Goal: Navigation & Orientation: Find specific page/section

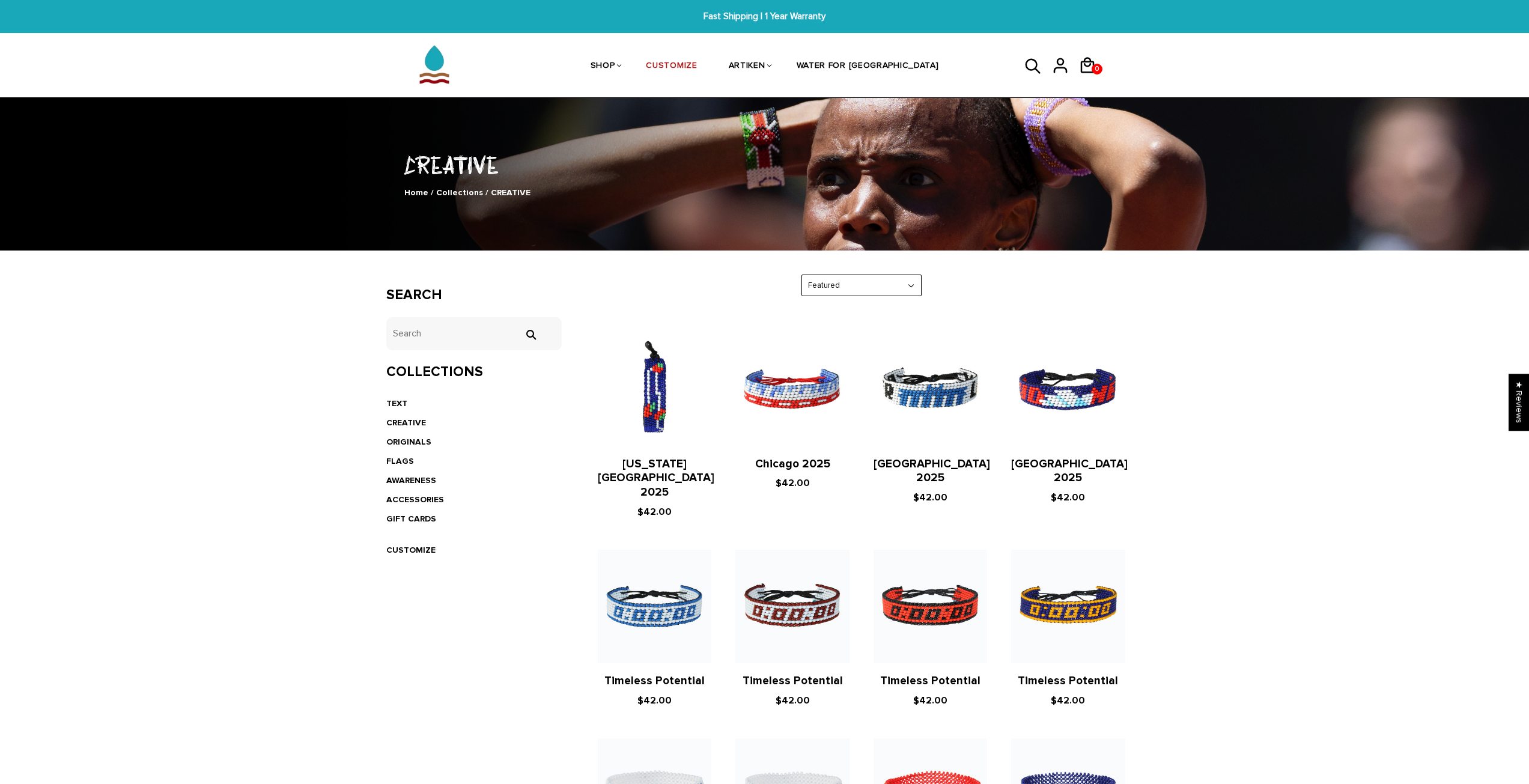
click at [382, 405] on div "Search tets  Collections TEXT CREATIVE ORIGINALS FLAGS AWARENESS ACCESSORIES G…" at bounding box center [474, 424] width 194 height 299
click at [387, 406] on link "TEXT" at bounding box center [396, 403] width 21 height 10
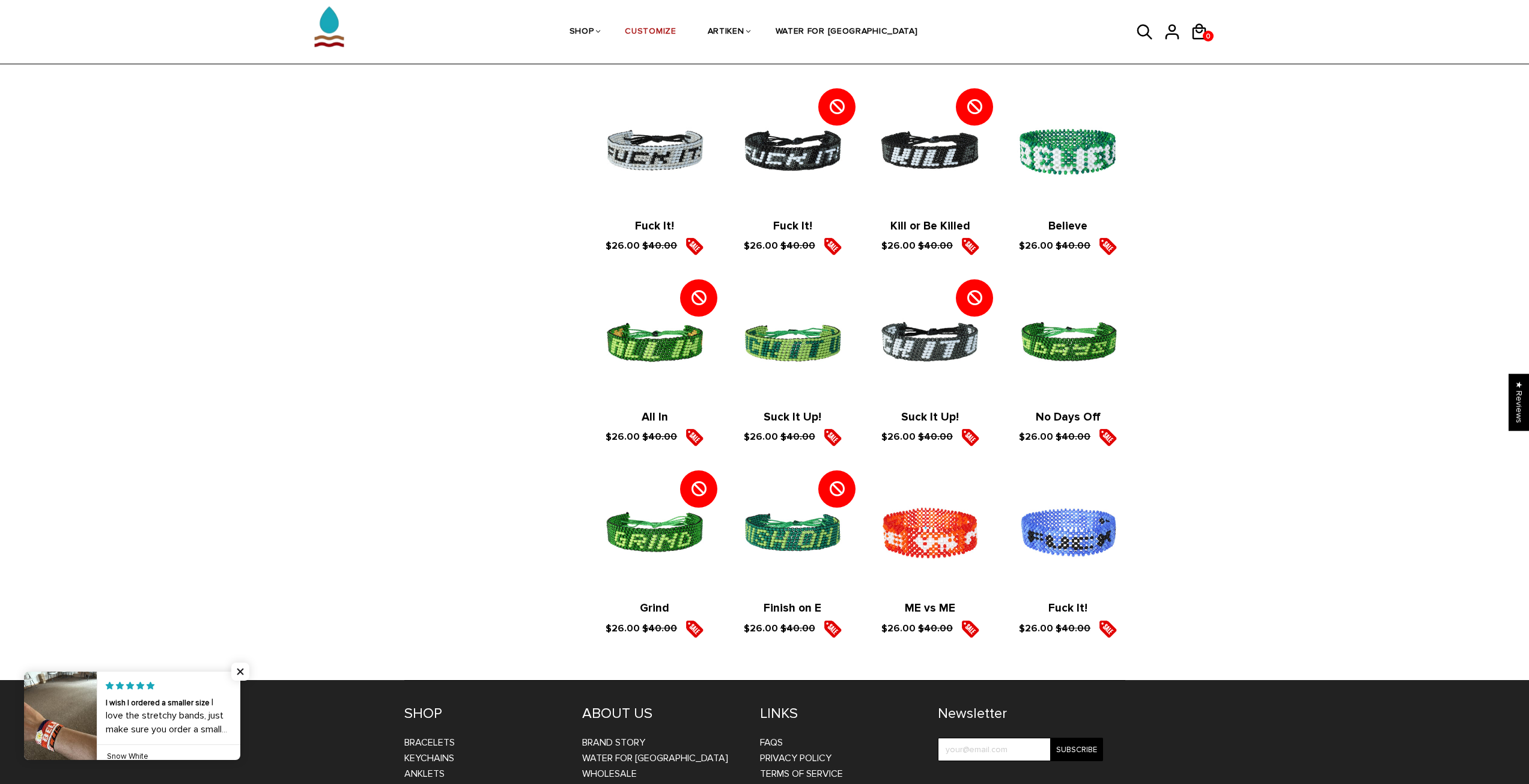
scroll to position [1528, 0]
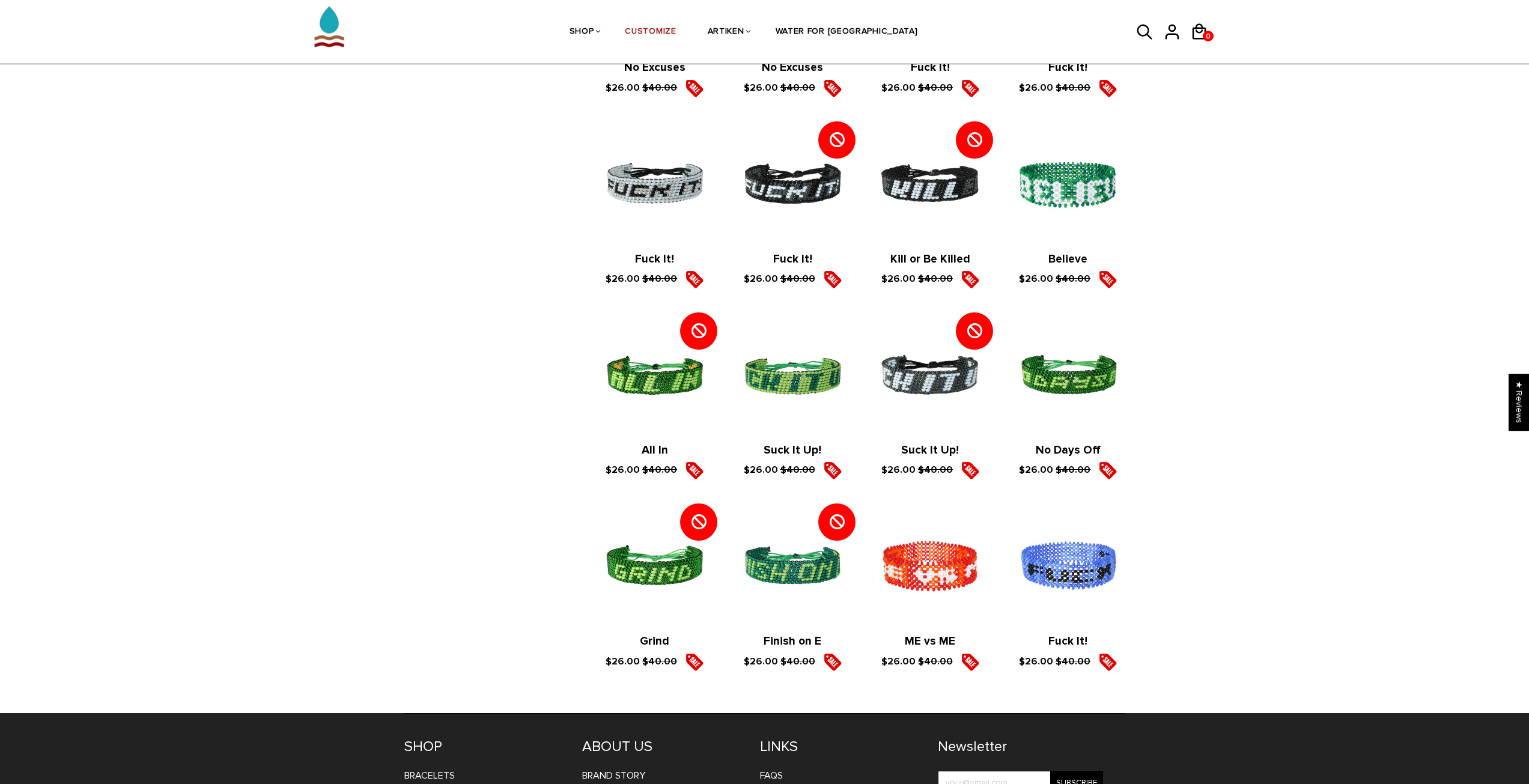
drag, startPoint x: 1431, startPoint y: 603, endPoint x: 1207, endPoint y: 584, distance: 224.8
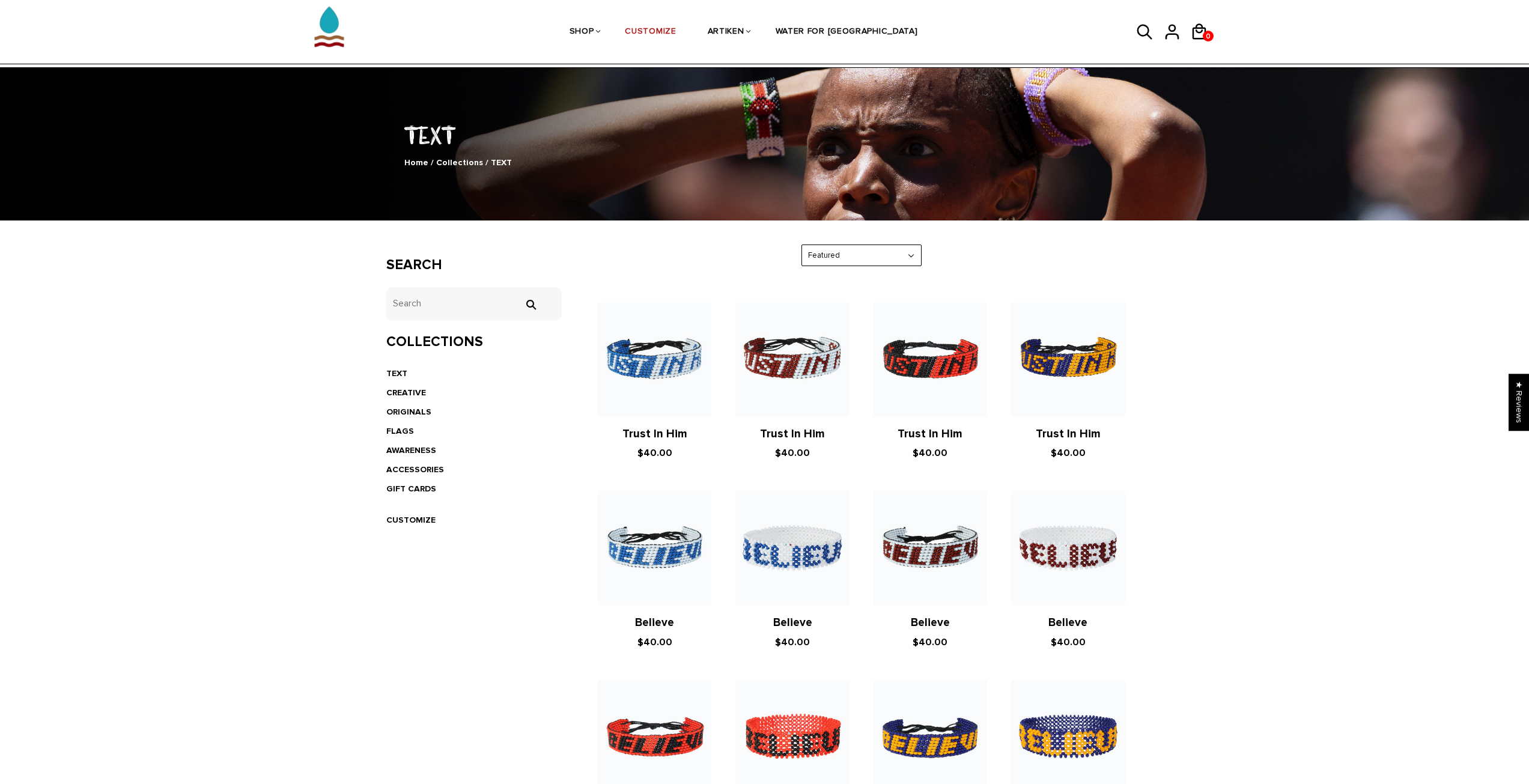
scroll to position [26, 0]
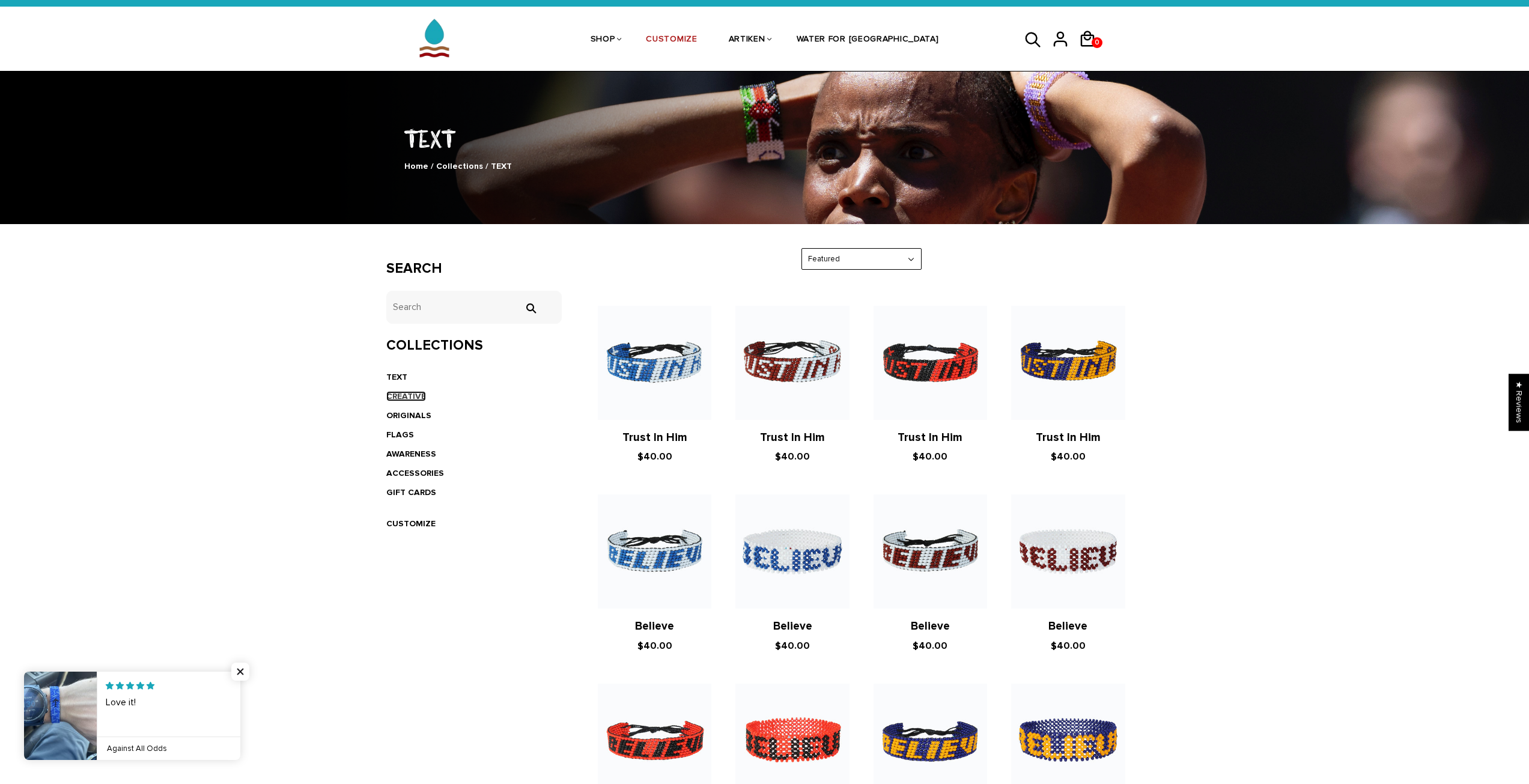
click at [425, 395] on link "CREATIVE" at bounding box center [406, 396] width 39 height 10
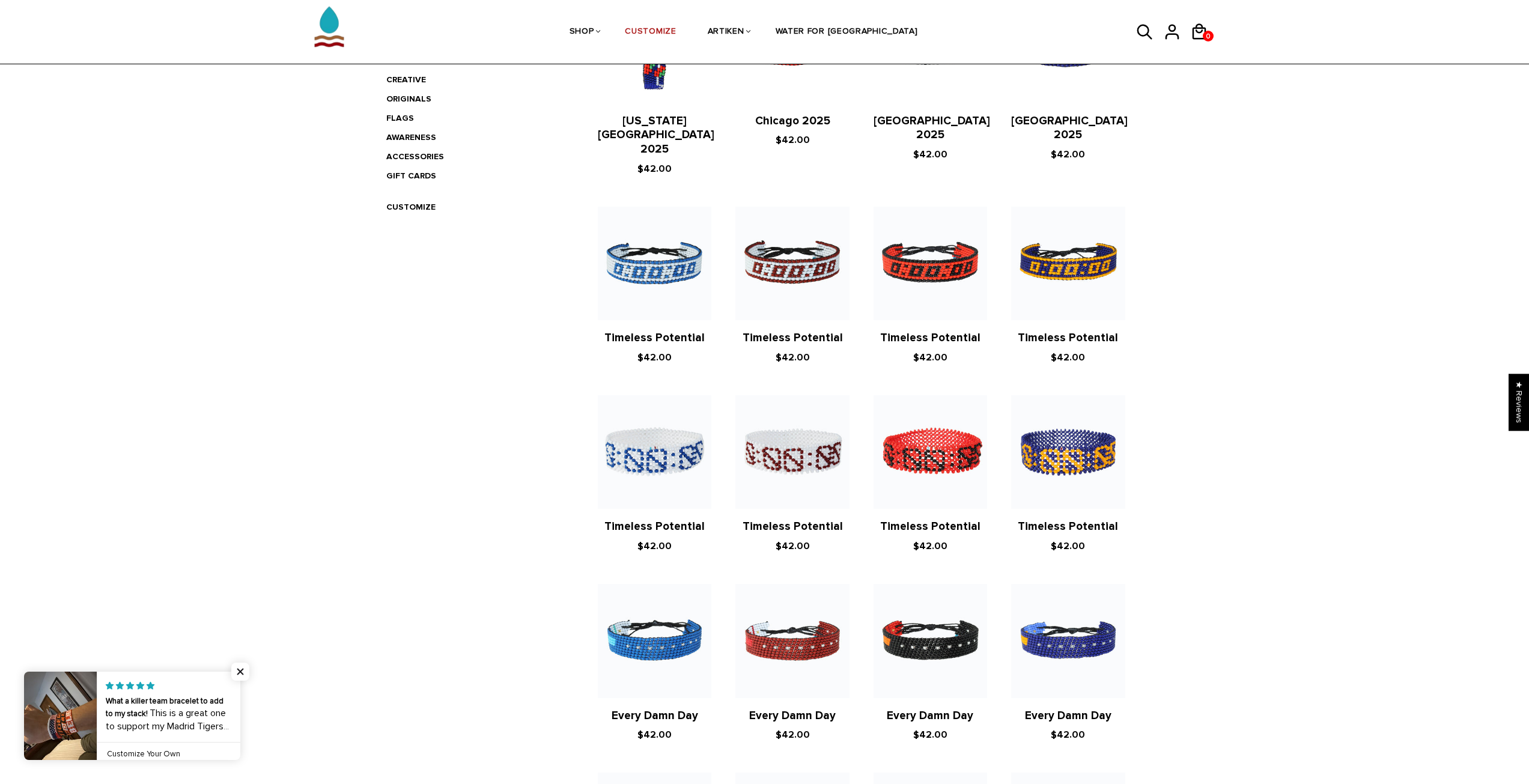
scroll to position [180, 0]
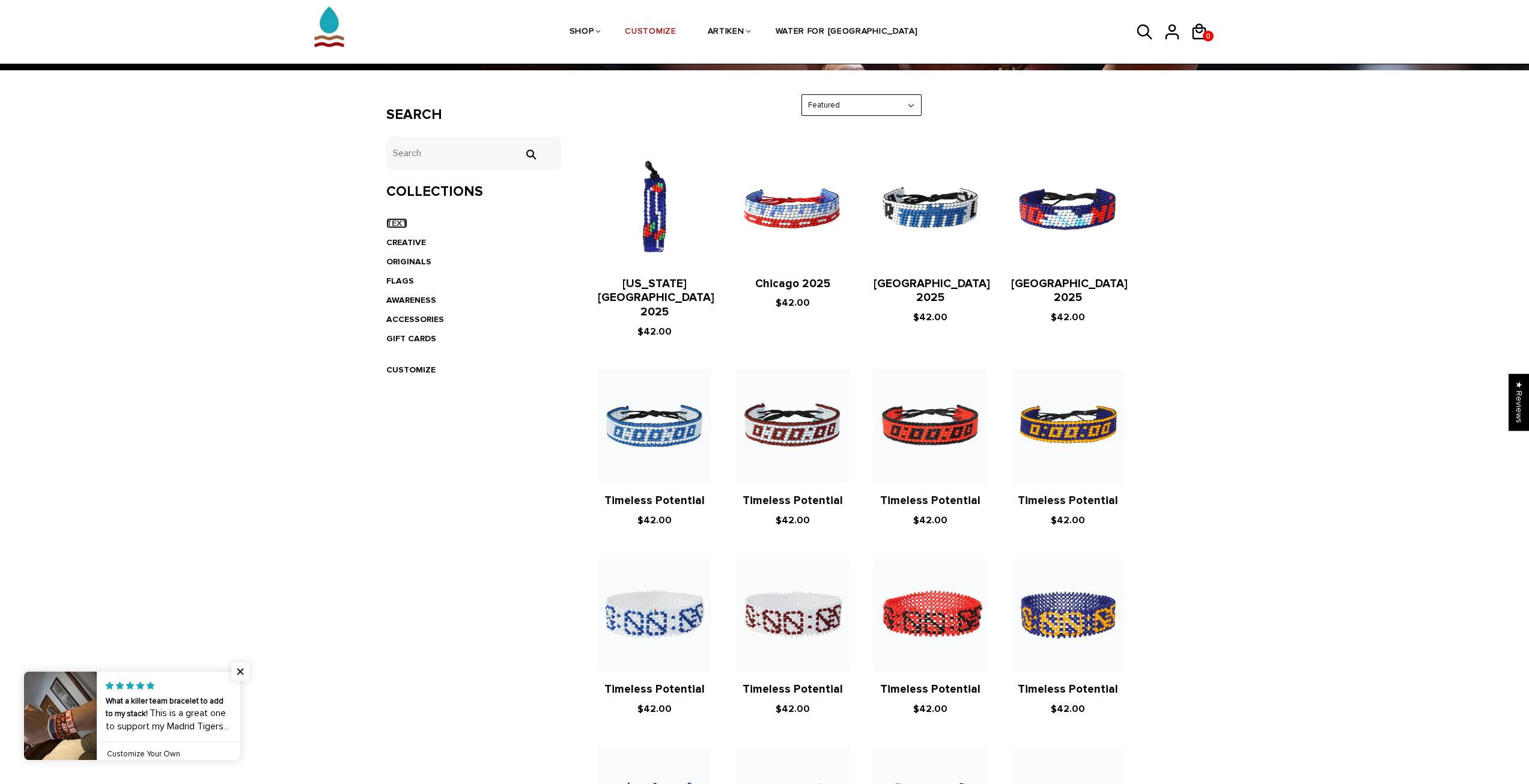
click at [399, 227] on link "TEXT" at bounding box center [396, 223] width 21 height 10
